Goal: Ask a question

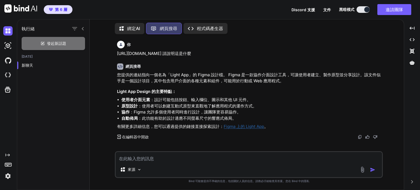
click at [185, 100] on font "：設計可能包括按鈕、輸入欄位、圖示和其他 UI 元件。" at bounding box center [200, 99] width 101 height 5
click at [184, 160] on textarea at bounding box center [249, 157] width 266 height 10
type textarea "s"
type textarea "那你可以分析一下LIGHT APP裡面的功能嗎？"
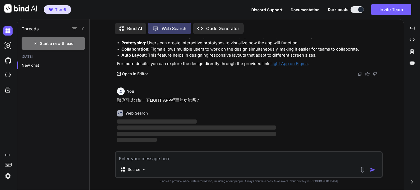
click at [276, 88] on div "You" at bounding box center [249, 91] width 265 height 8
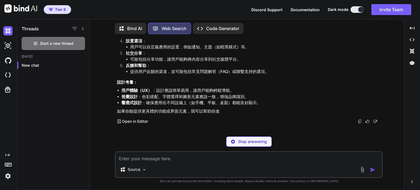
scroll to position [187, 0]
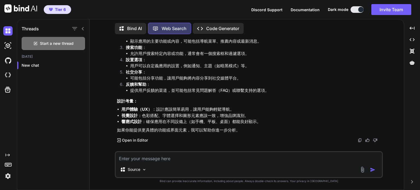
click at [133, 27] on p "Bind AI" at bounding box center [134, 28] width 15 height 7
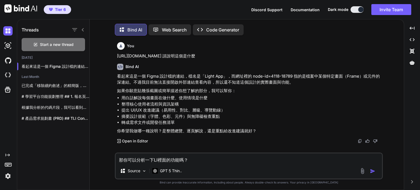
scroll to position [2, 0]
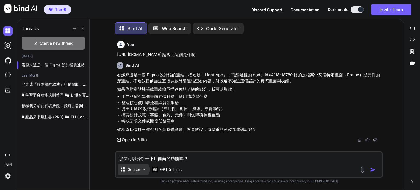
click at [140, 169] on p "Source" at bounding box center [134, 169] width 13 height 5
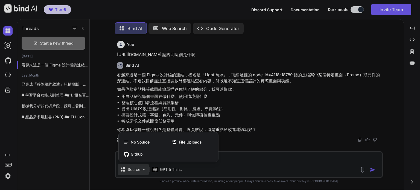
click at [277, 121] on div at bounding box center [210, 95] width 420 height 190
